Goal: Transaction & Acquisition: Obtain resource

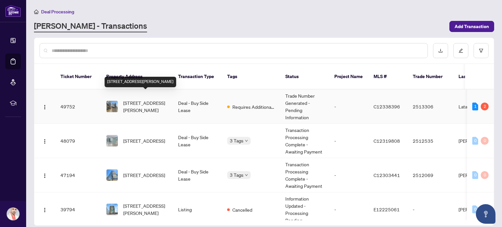
click at [163, 103] on span "[STREET_ADDRESS][PERSON_NAME]" at bounding box center [145, 106] width 44 height 14
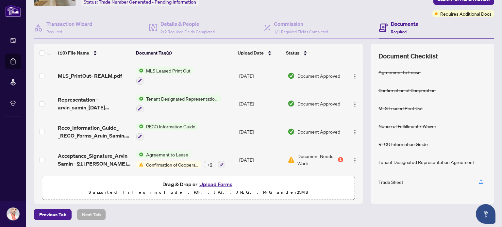
scroll to position [166, 0]
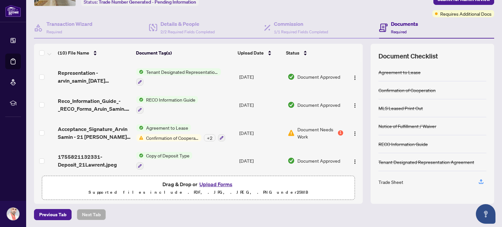
click at [178, 134] on span "Confirmation of Cooperation" at bounding box center [173, 137] width 58 height 7
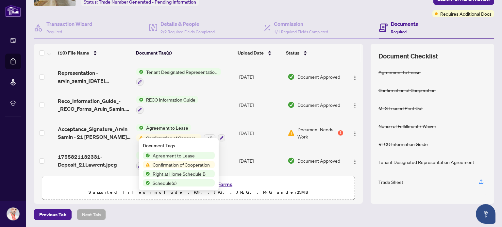
click at [169, 166] on span "Confirmation of Cooperation" at bounding box center [181, 164] width 62 height 7
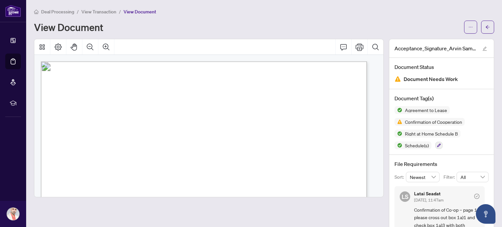
click at [424, 81] on span "Document Needs Work" at bounding box center [431, 79] width 54 height 9
click at [413, 121] on span "Confirmation of Cooperation" at bounding box center [434, 122] width 62 height 5
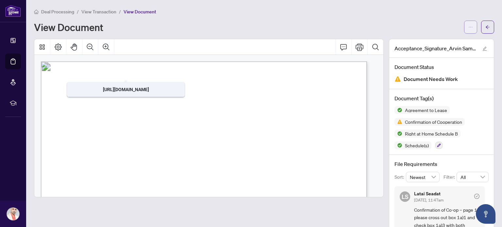
click at [469, 27] on icon "ellipsis" at bounding box center [471, 27] width 5 height 5
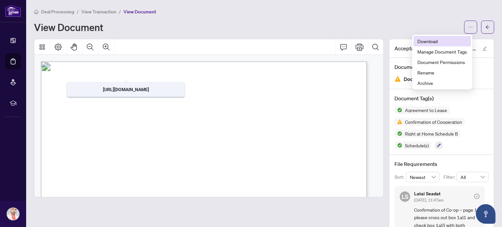
click at [444, 43] on span "Download" at bounding box center [443, 41] width 50 height 7
